Goal: Find specific page/section: Find specific page/section

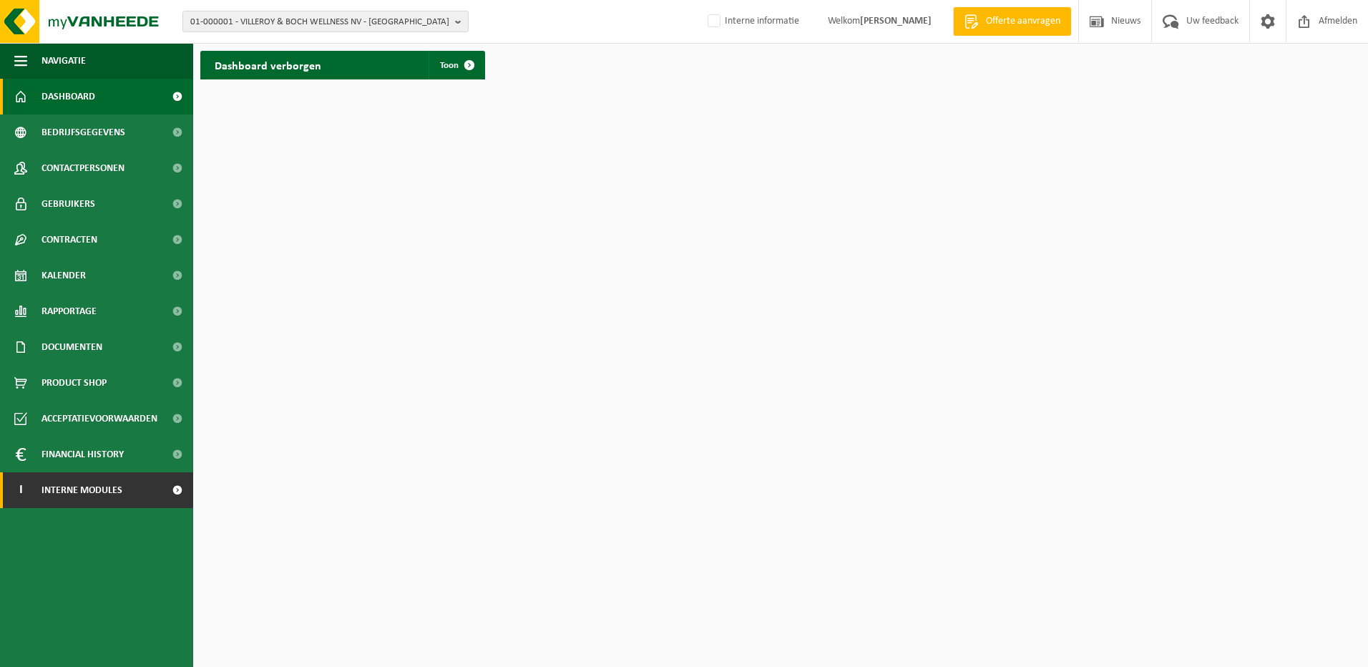
click at [119, 491] on span "Interne modules" at bounding box center [81, 490] width 81 height 36
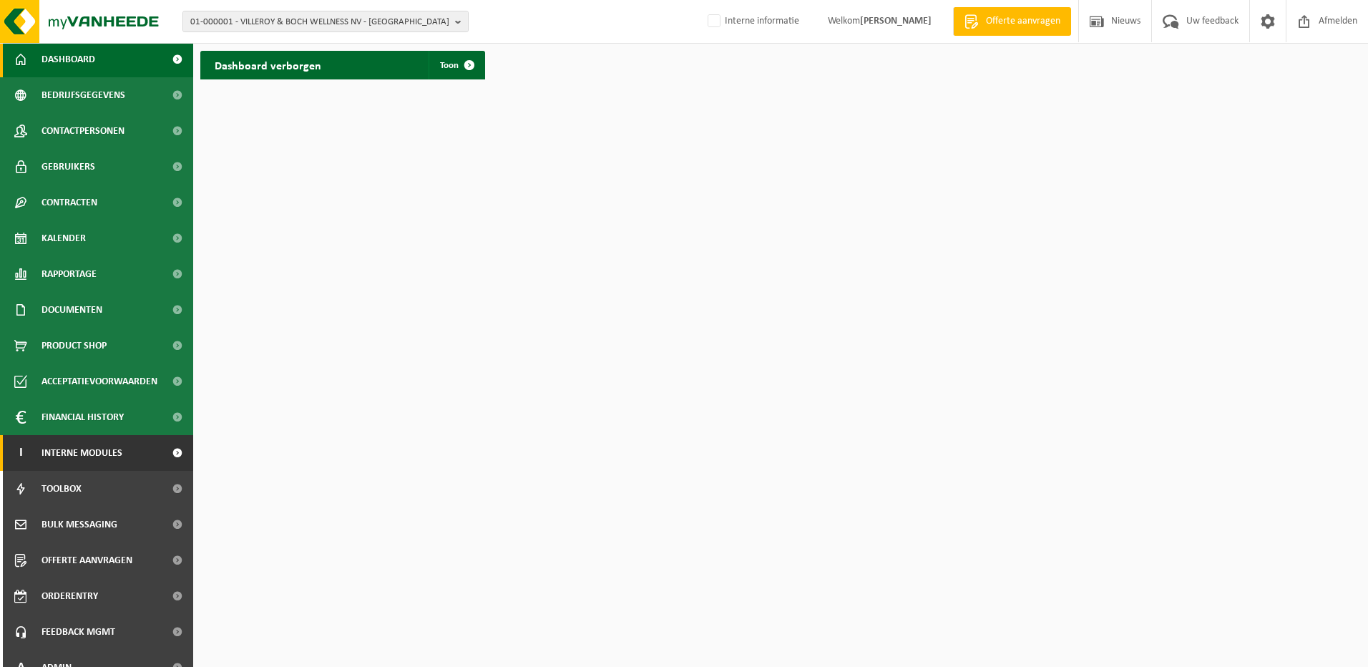
scroll to position [56, 0]
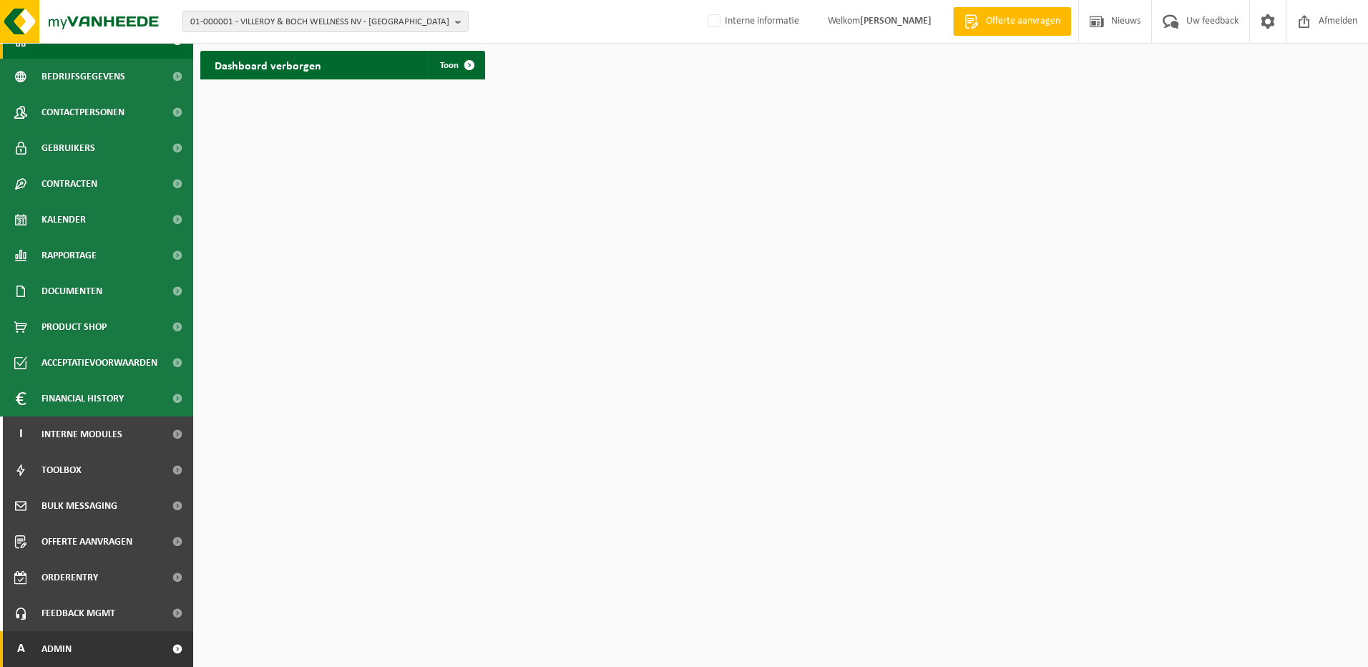
click at [91, 646] on link "A Admin" at bounding box center [96, 649] width 193 height 36
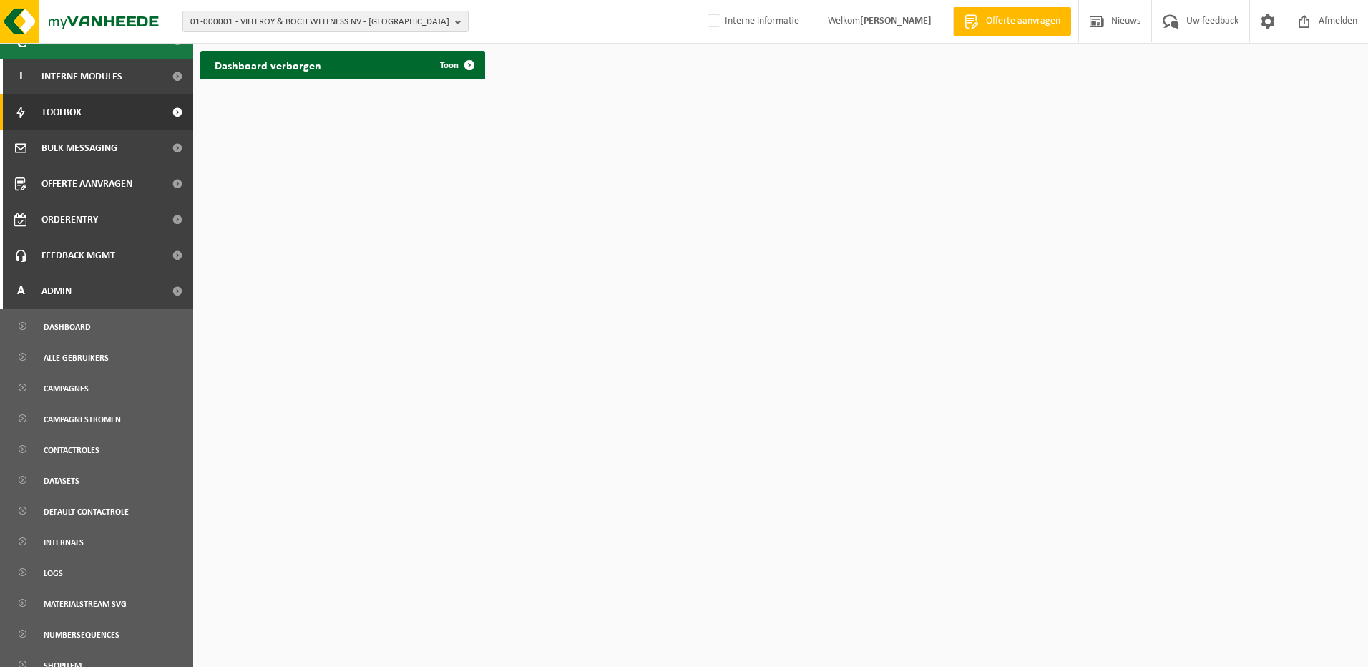
scroll to position [552, 0]
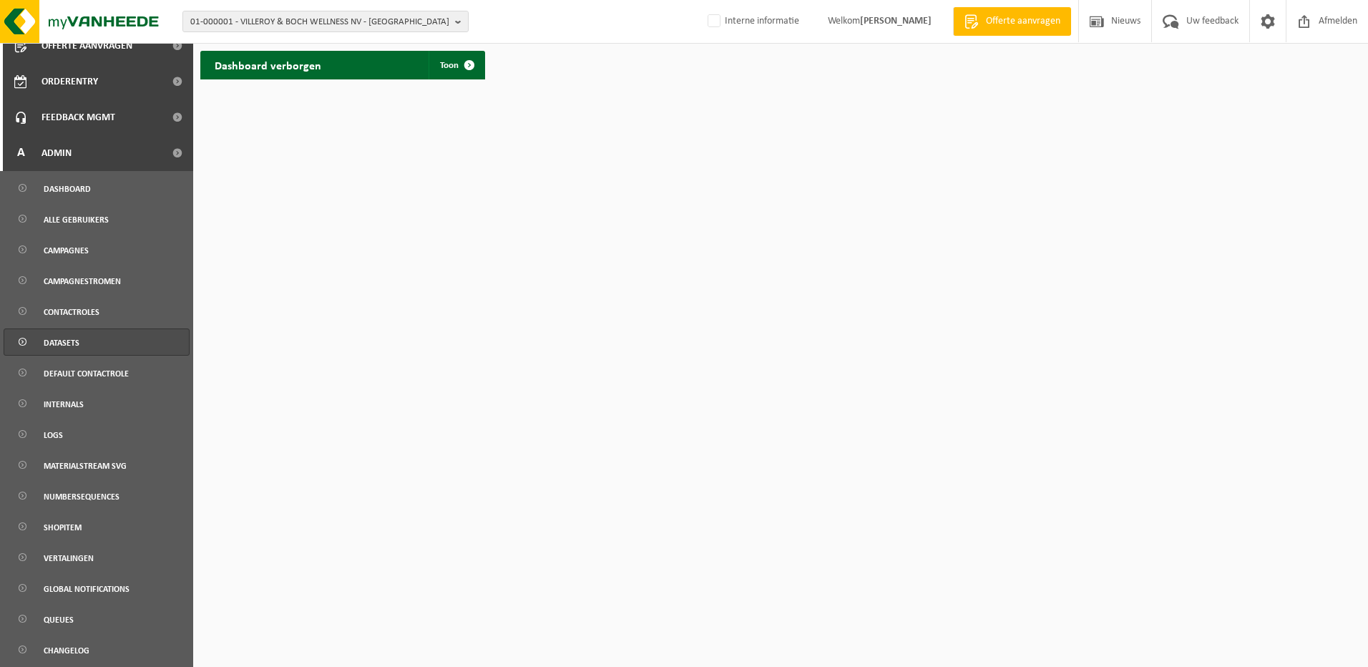
click at [85, 333] on link "Datasets" at bounding box center [97, 341] width 186 height 27
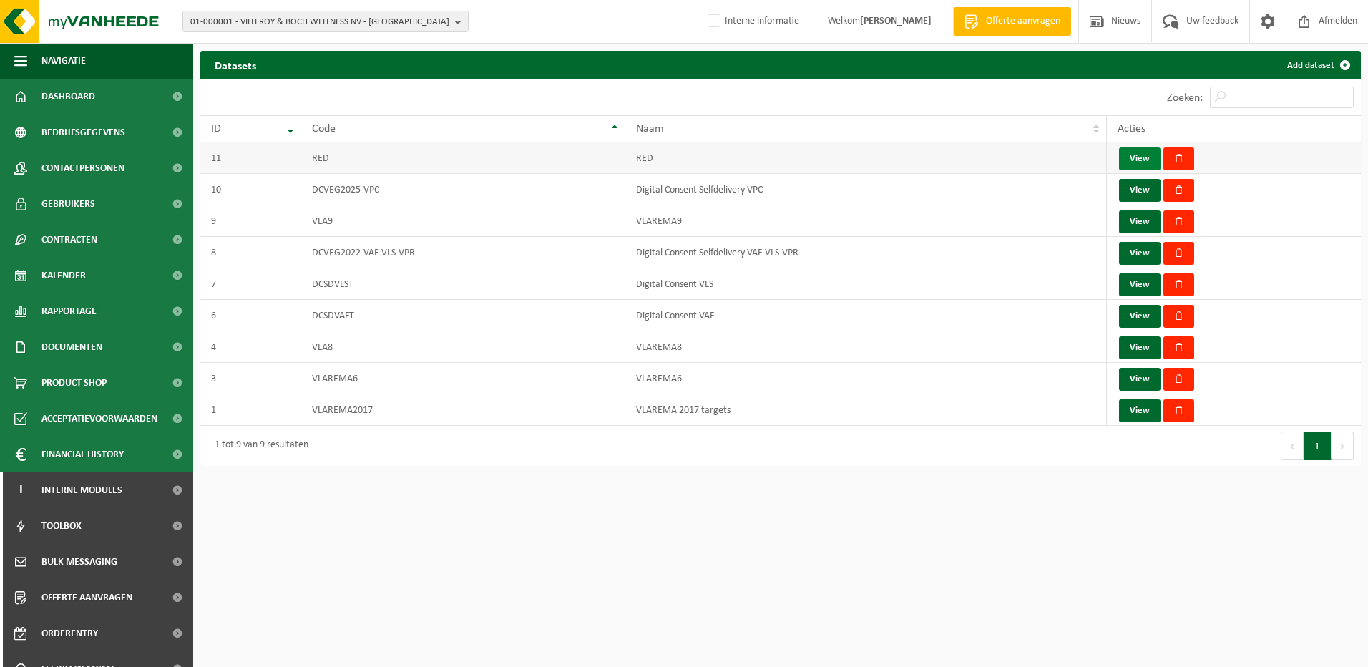
click at [1130, 151] on link "View" at bounding box center [1139, 158] width 41 height 23
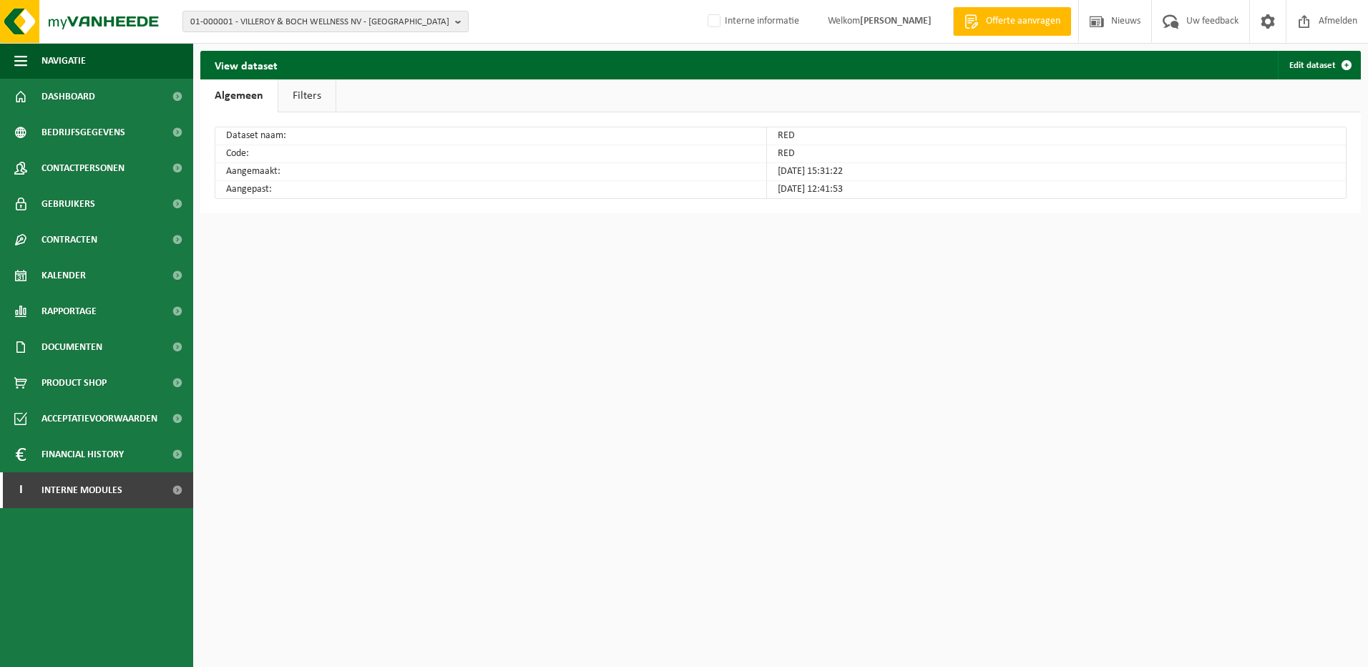
click at [301, 98] on link "Filters" at bounding box center [306, 95] width 57 height 33
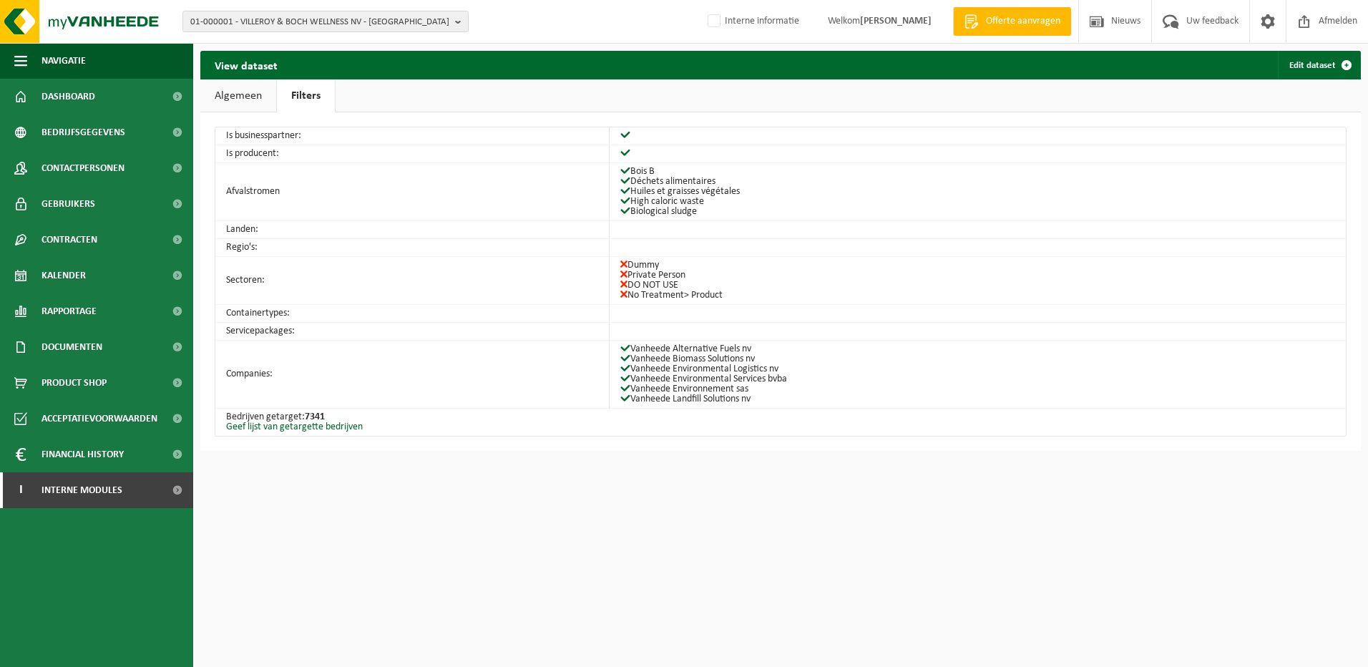
click at [258, 100] on link "Algemeen" at bounding box center [238, 95] width 76 height 33
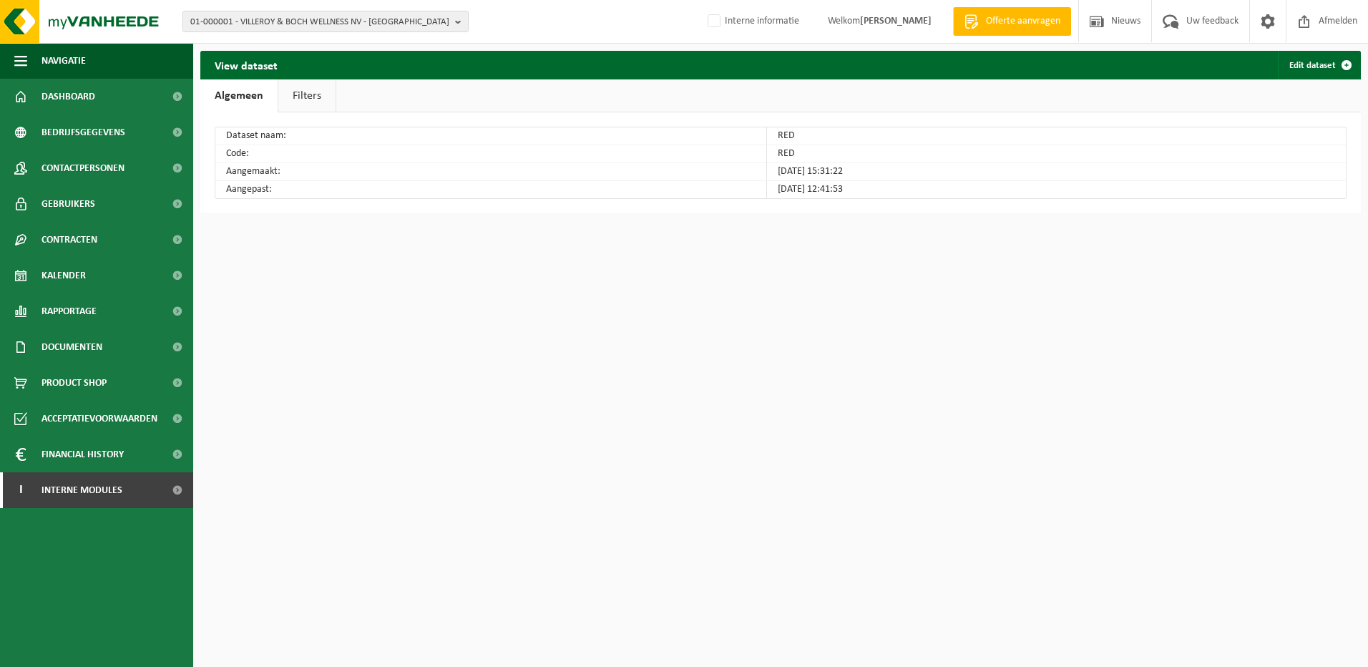
click at [318, 104] on link "Filters" at bounding box center [306, 95] width 57 height 33
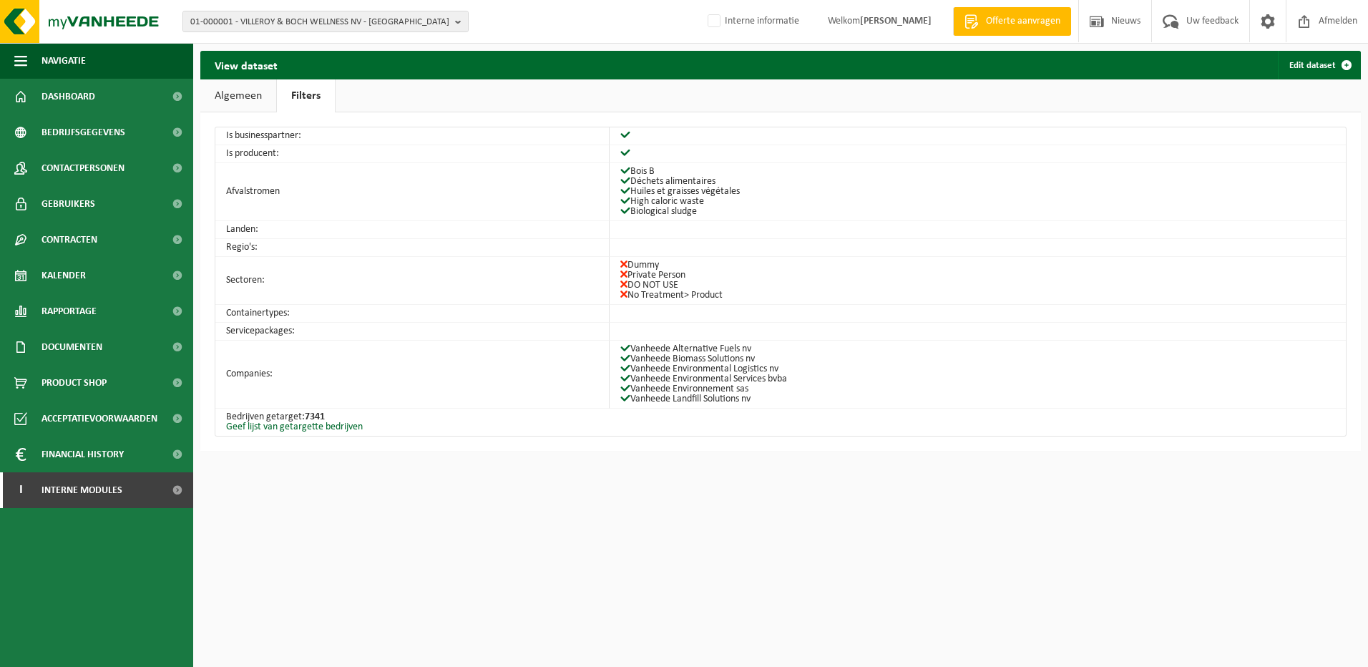
click at [266, 98] on link "Algemeen" at bounding box center [238, 95] width 76 height 33
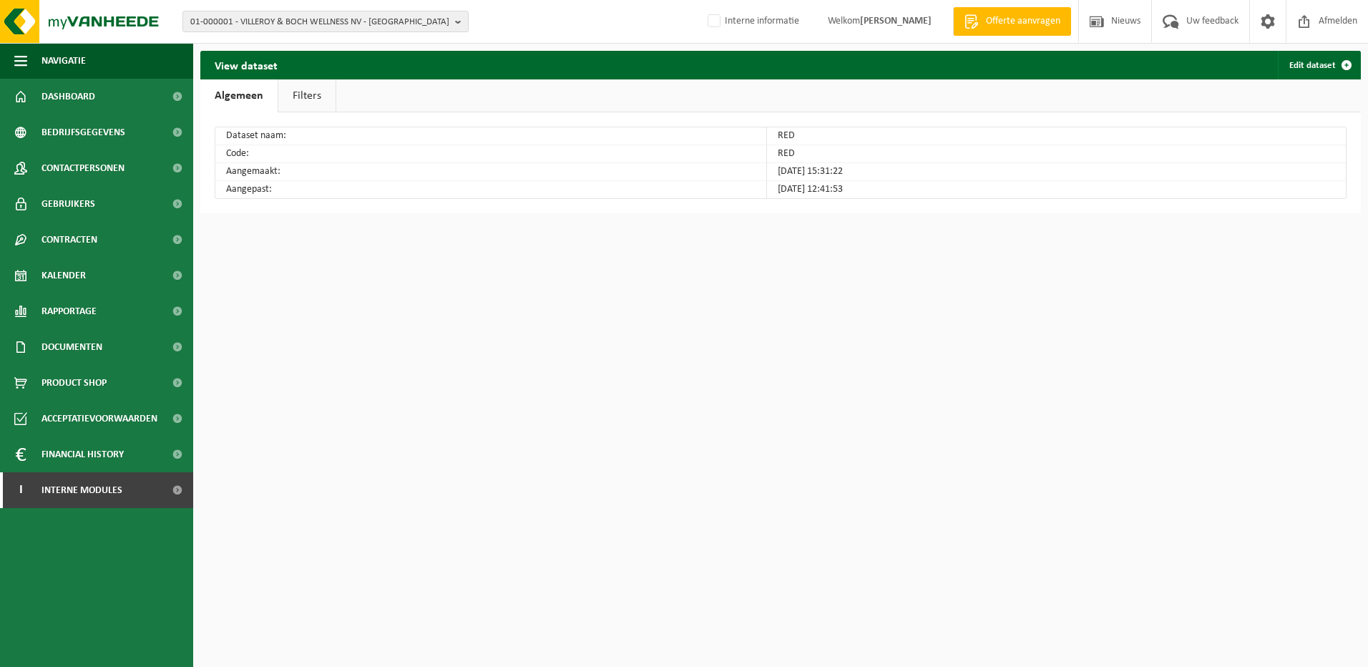
click at [321, 81] on link "Filters" at bounding box center [306, 95] width 57 height 33
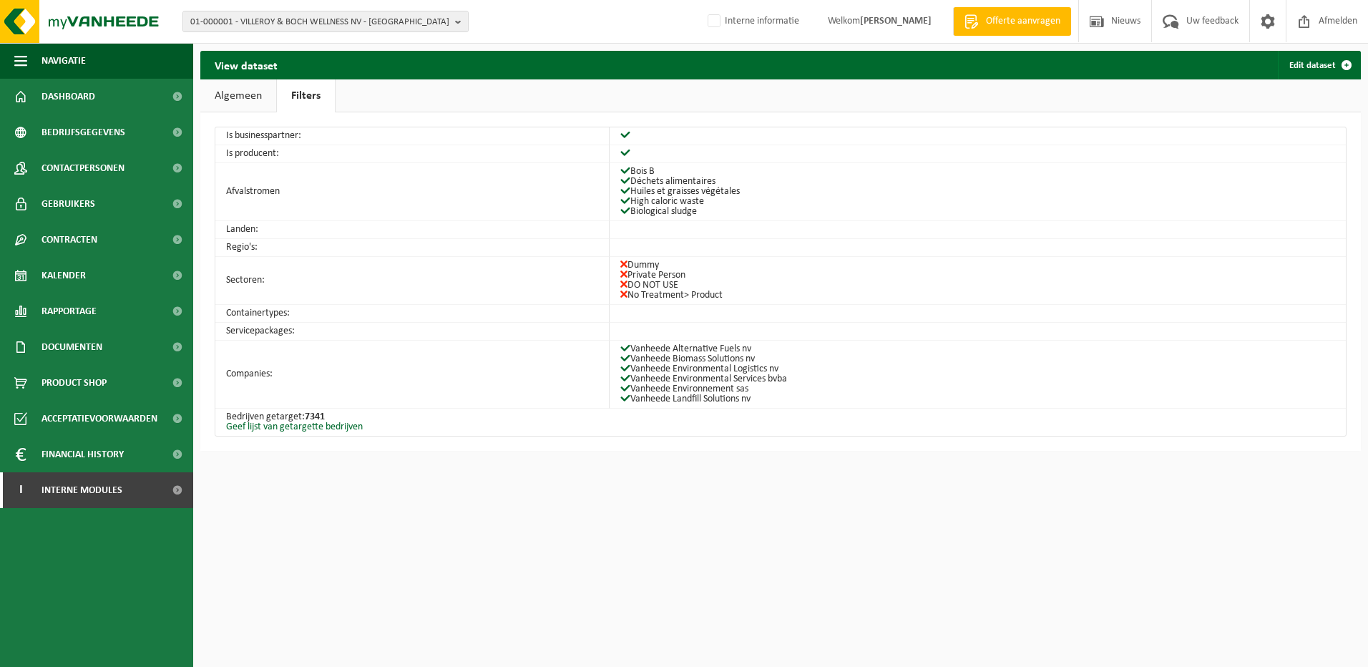
click at [225, 99] on link "Algemeen" at bounding box center [238, 95] width 76 height 33
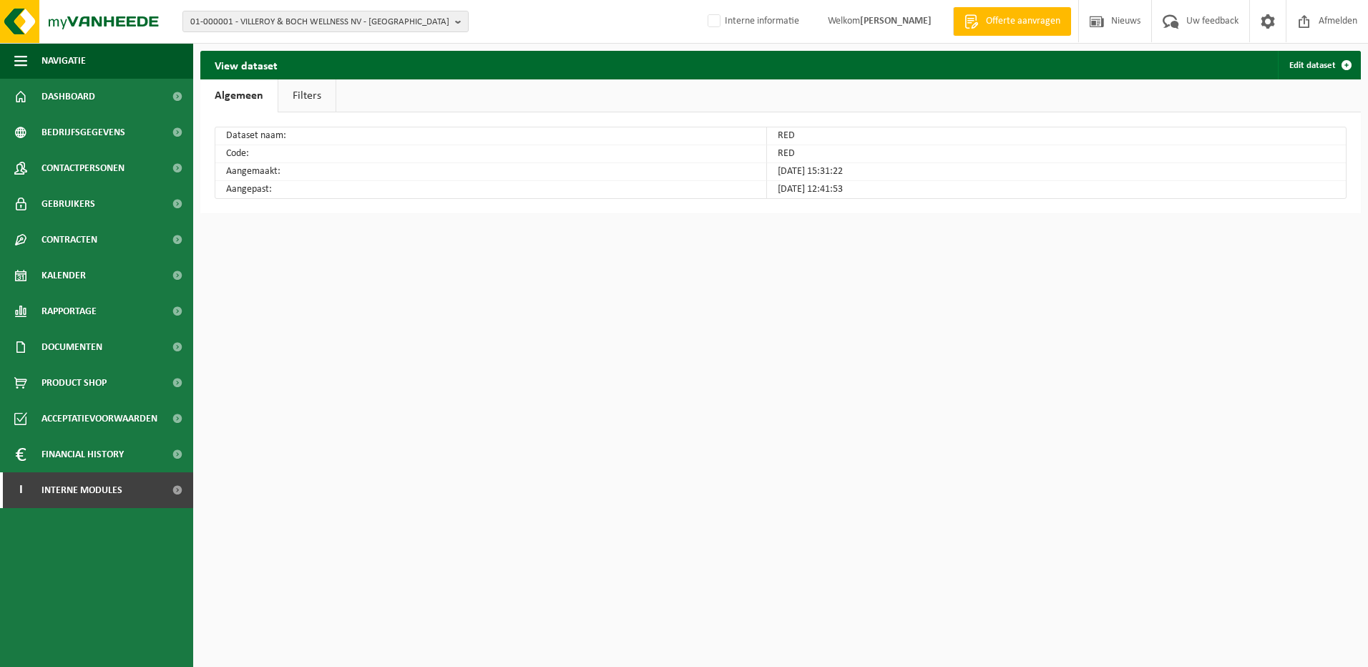
click at [311, 99] on link "Filters" at bounding box center [306, 95] width 57 height 33
